Goal: Download file/media

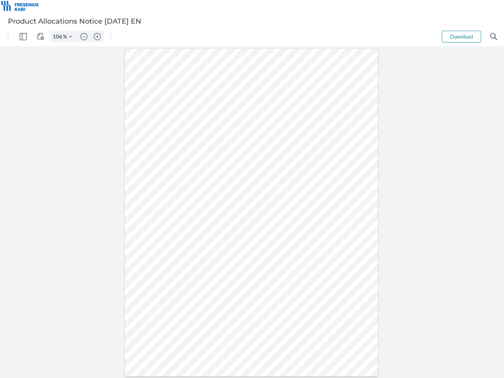
click at [23, 37] on img "Panel" at bounding box center [23, 36] width 7 height 7
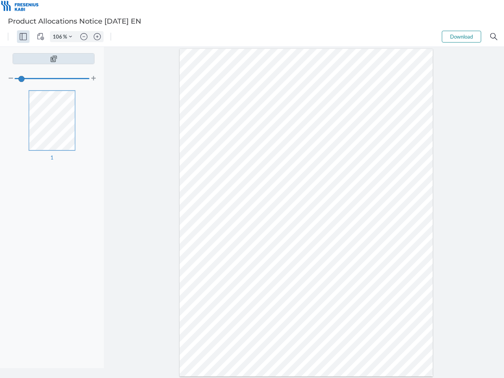
click at [41, 37] on img "View Controls" at bounding box center [40, 36] width 7 height 7
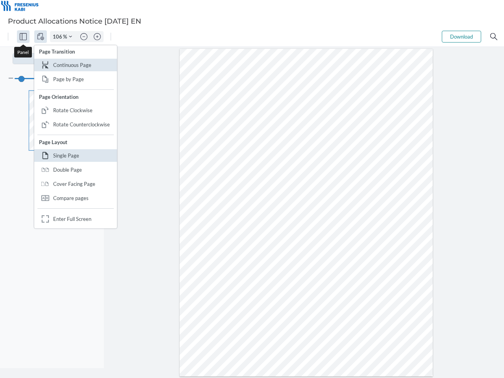
click at [59, 37] on input "106" at bounding box center [56, 36] width 13 height 7
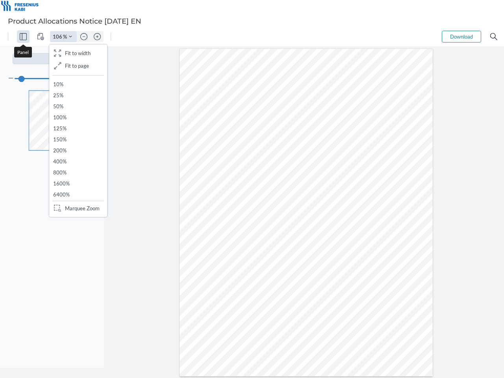
click at [71, 37] on img "Zoom Controls" at bounding box center [70, 36] width 3 height 3
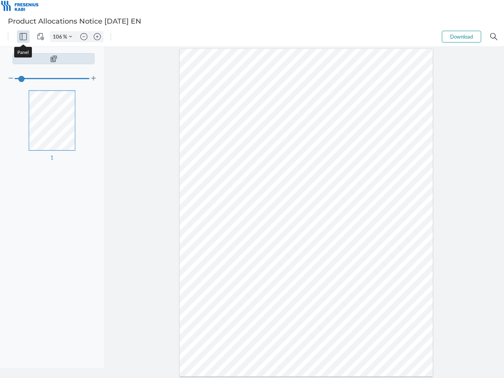
click at [84, 37] on img "Zoom out" at bounding box center [83, 36] width 7 height 7
click at [97, 37] on img "Zoom in" at bounding box center [97, 36] width 7 height 7
type input "106"
click at [462, 37] on button "Download" at bounding box center [461, 37] width 39 height 12
click at [494, 37] on img "Search" at bounding box center [493, 36] width 7 height 7
